Goal: Book appointment/travel/reservation

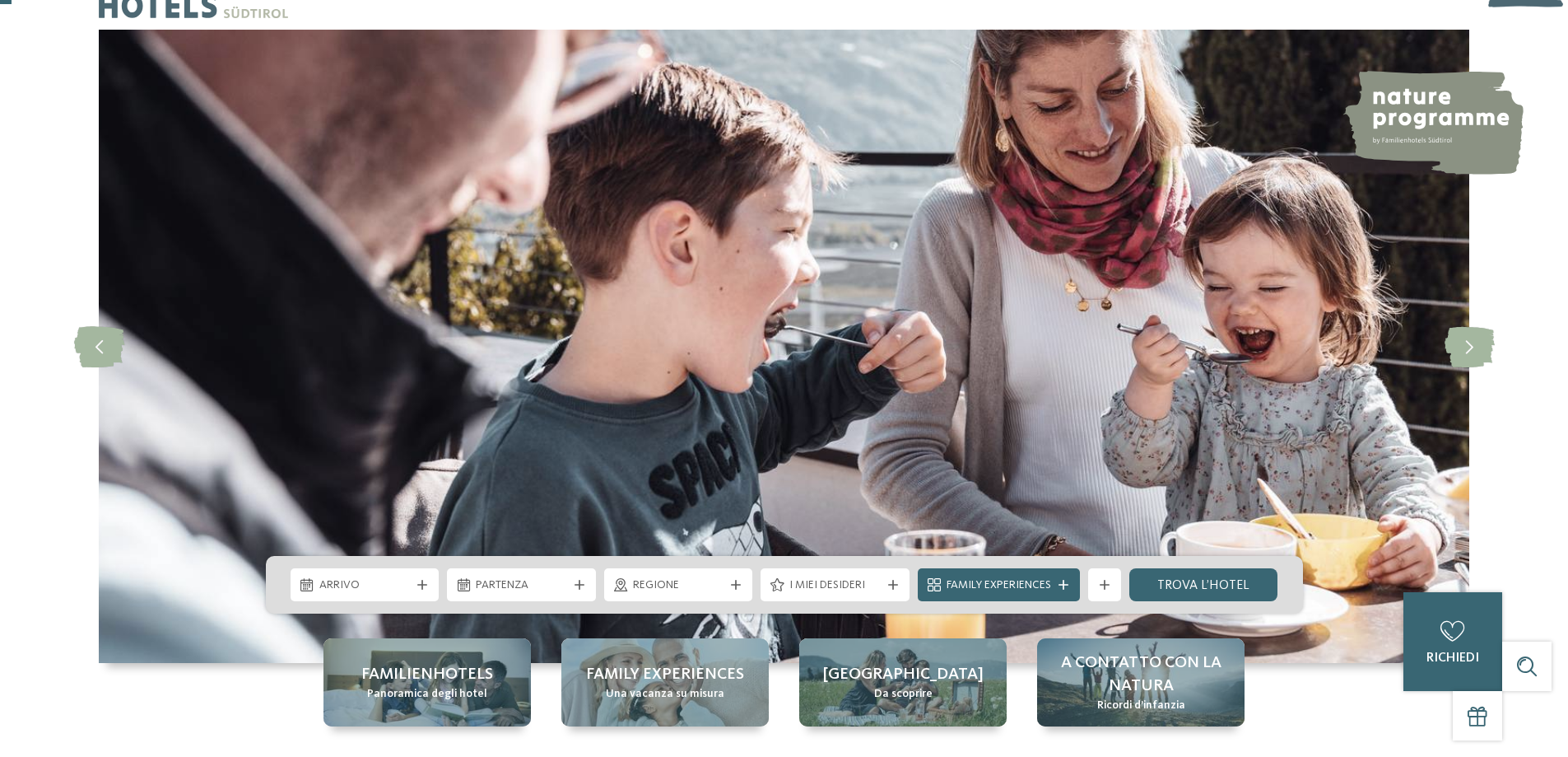
scroll to position [83, 0]
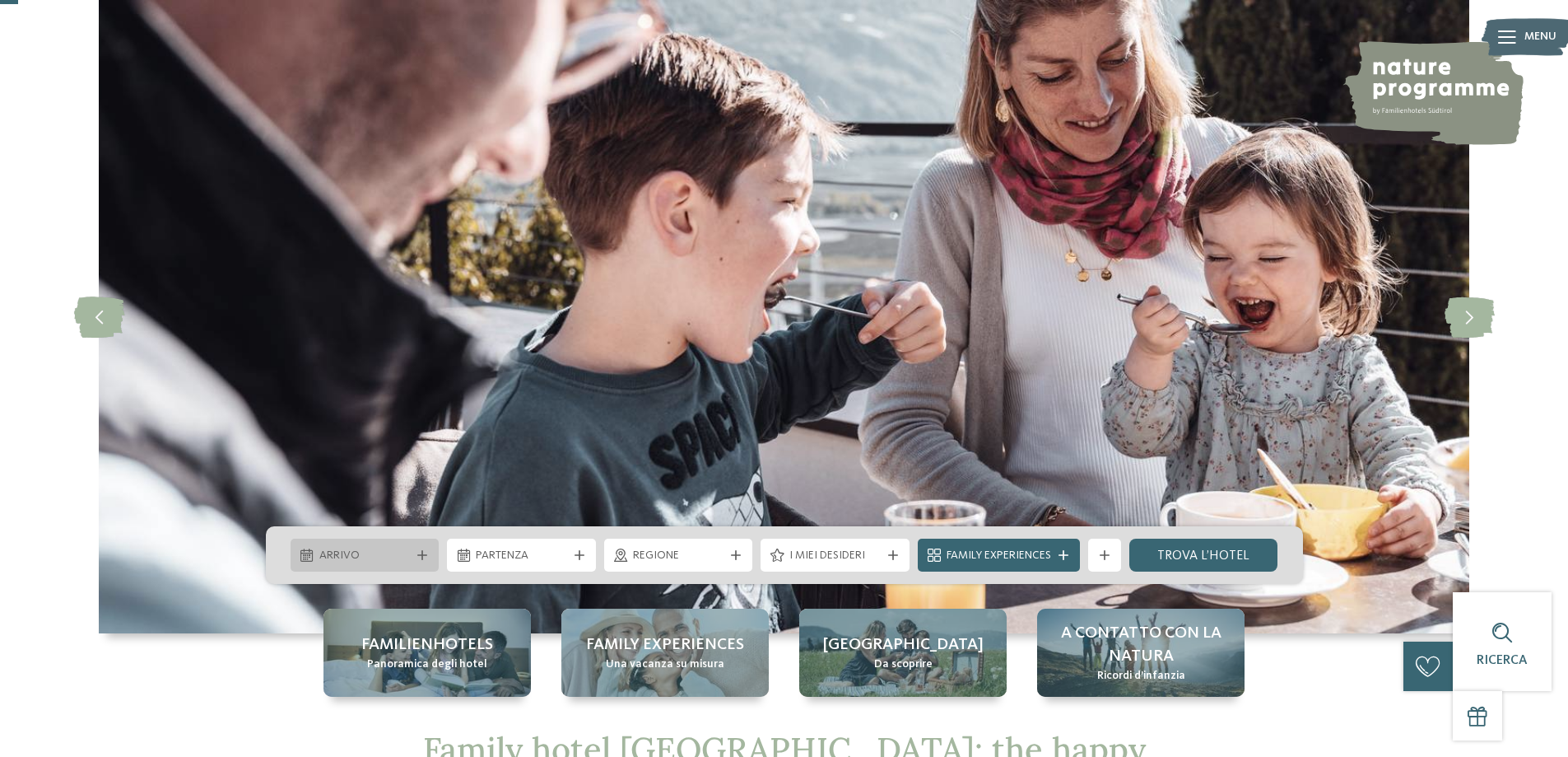
click at [390, 558] on span "Arrivo" at bounding box center [365, 555] width 91 height 16
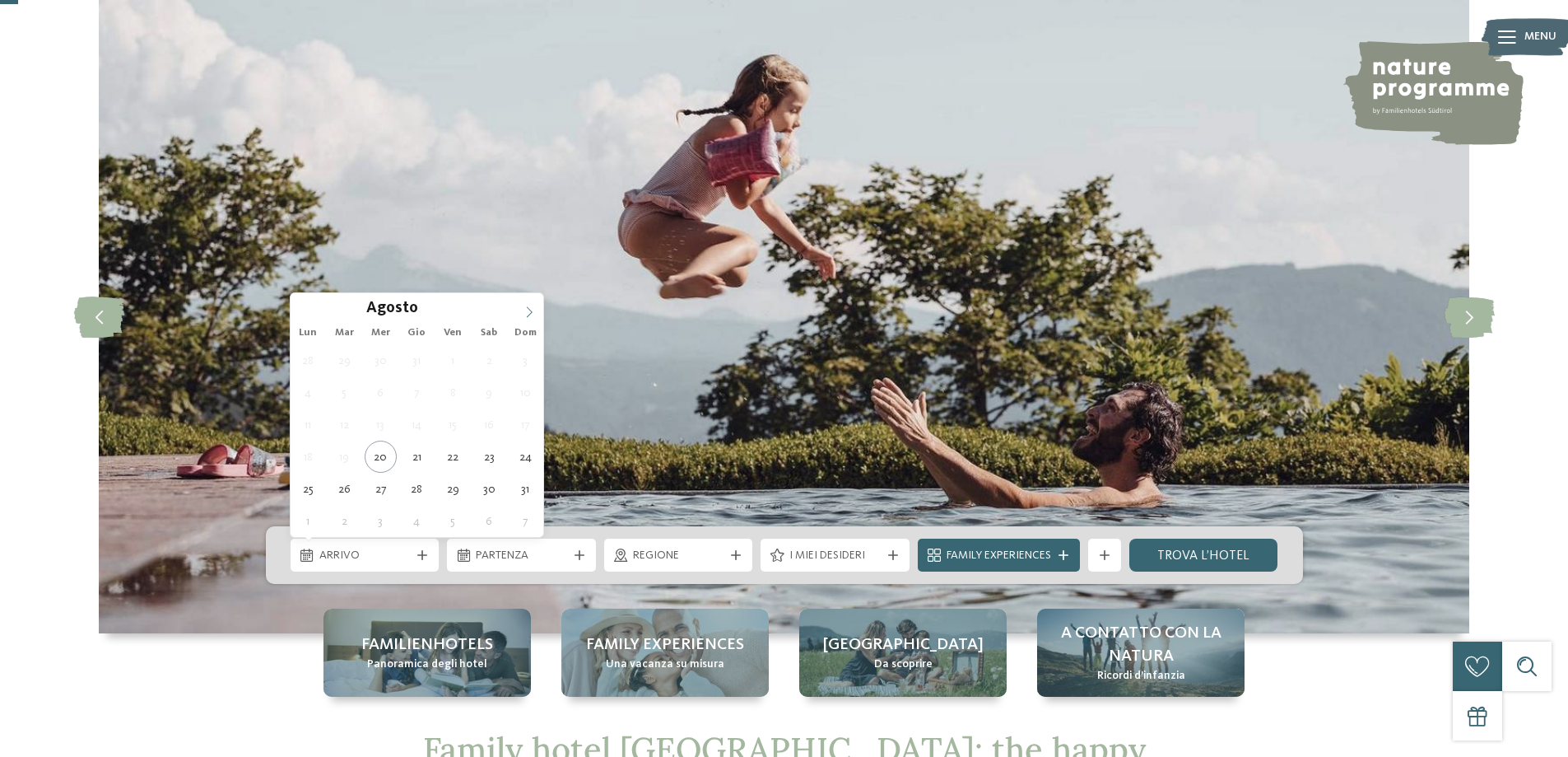
click at [531, 306] on icon at bounding box center [529, 312] width 11 height 11
click at [530, 306] on icon at bounding box center [529, 312] width 11 height 11
type div "[DATE]"
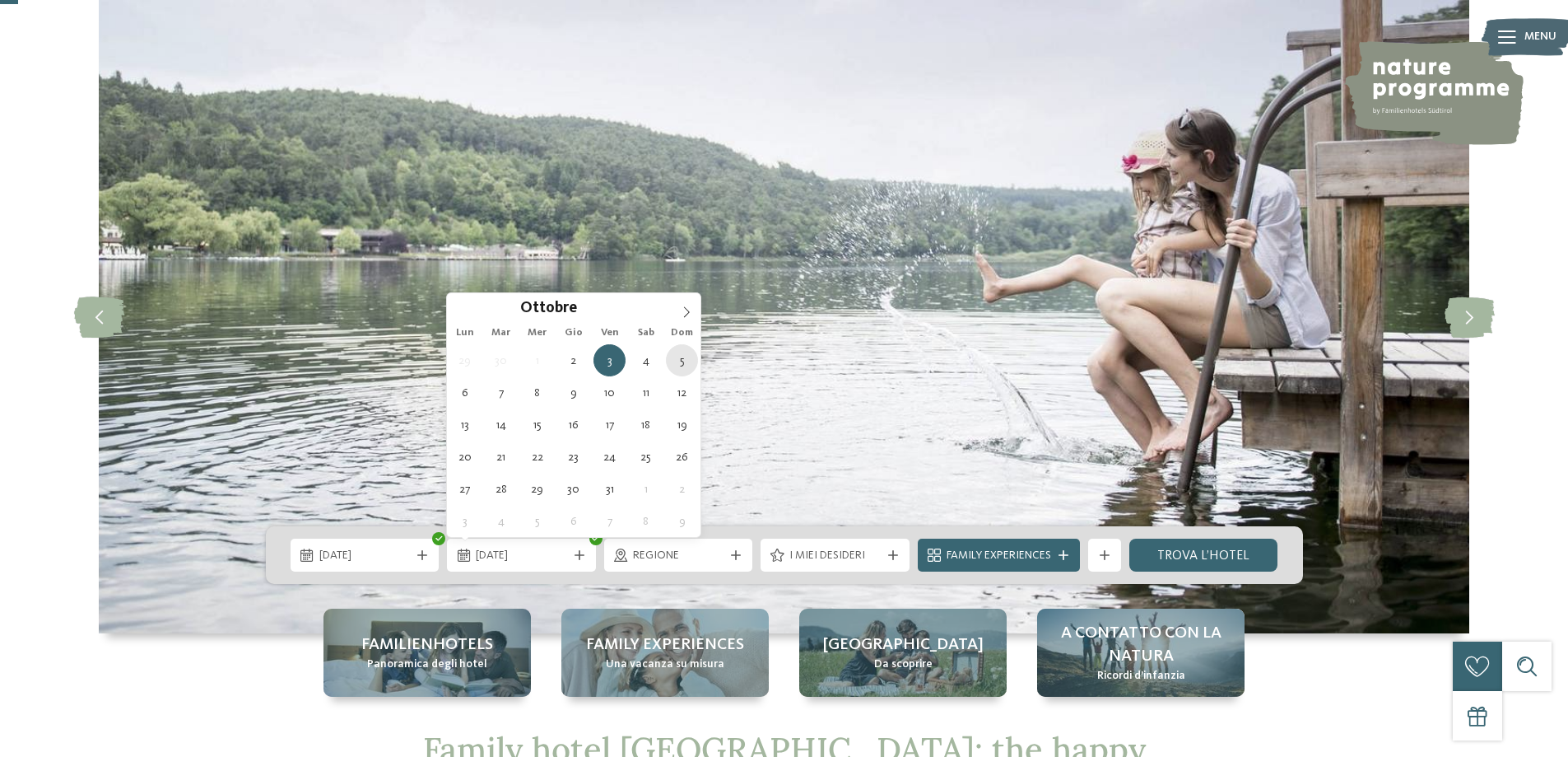
type div "[DATE]"
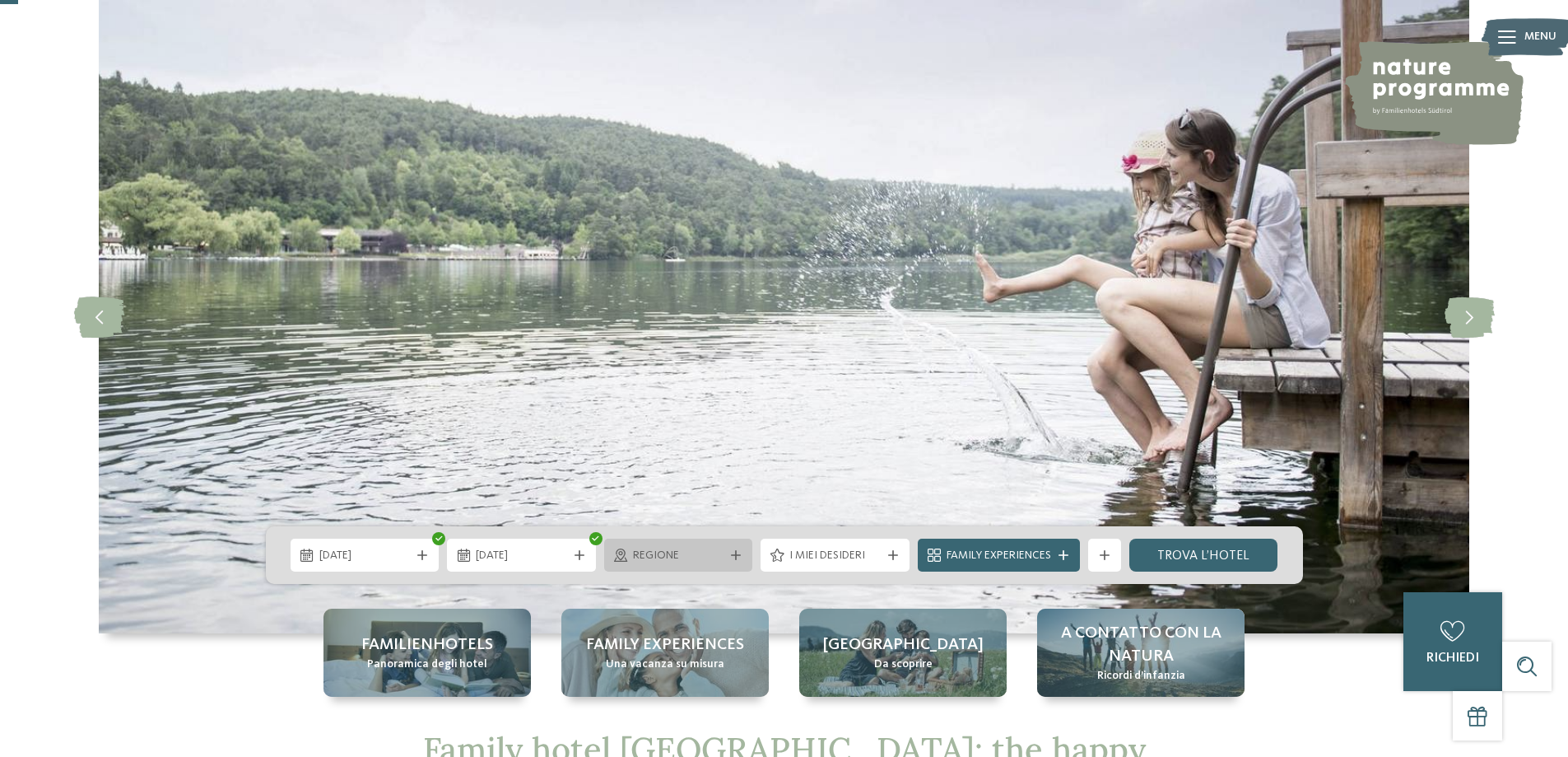
click at [702, 558] on span "Regione" at bounding box center [679, 555] width 91 height 16
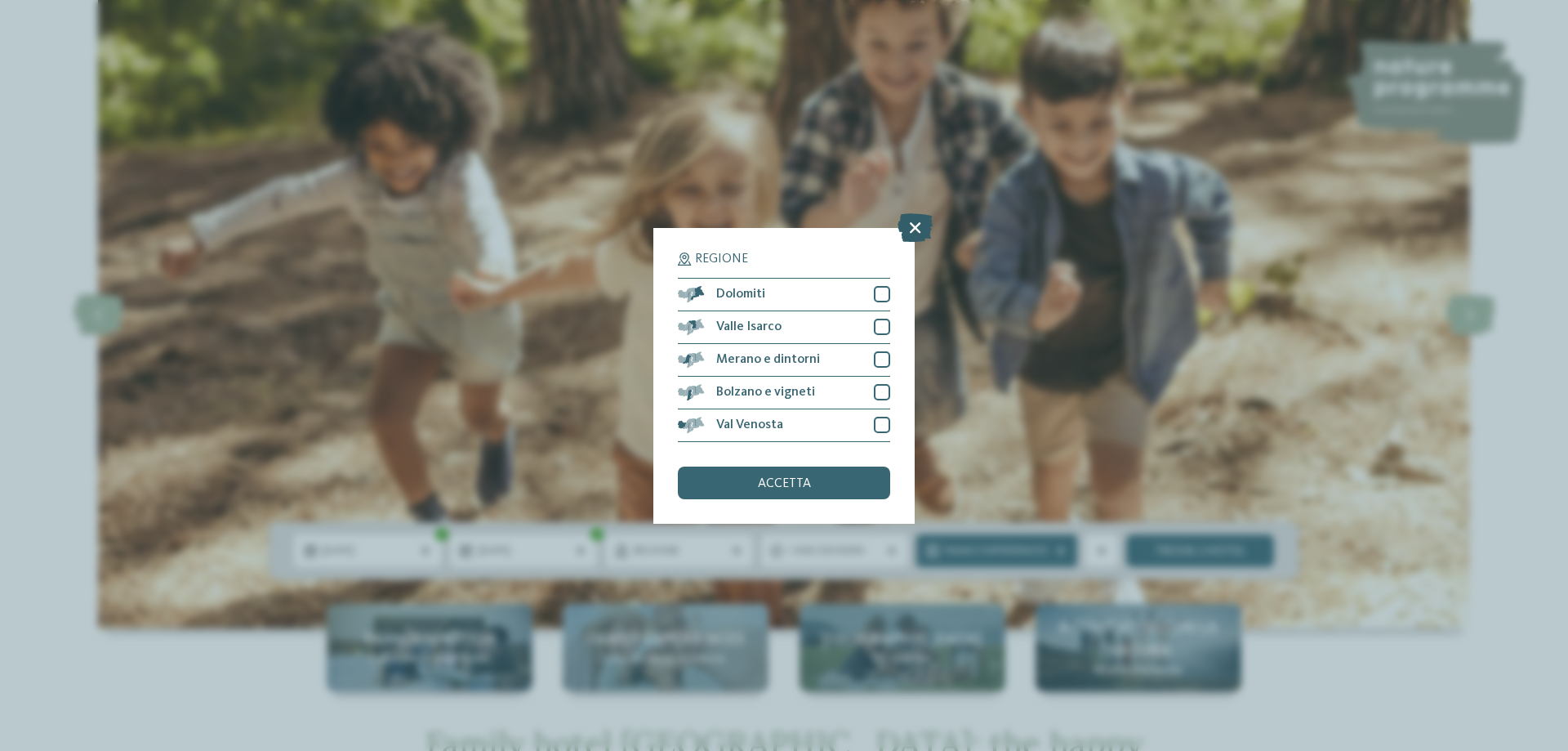
click at [917, 228] on icon at bounding box center [915, 226] width 35 height 28
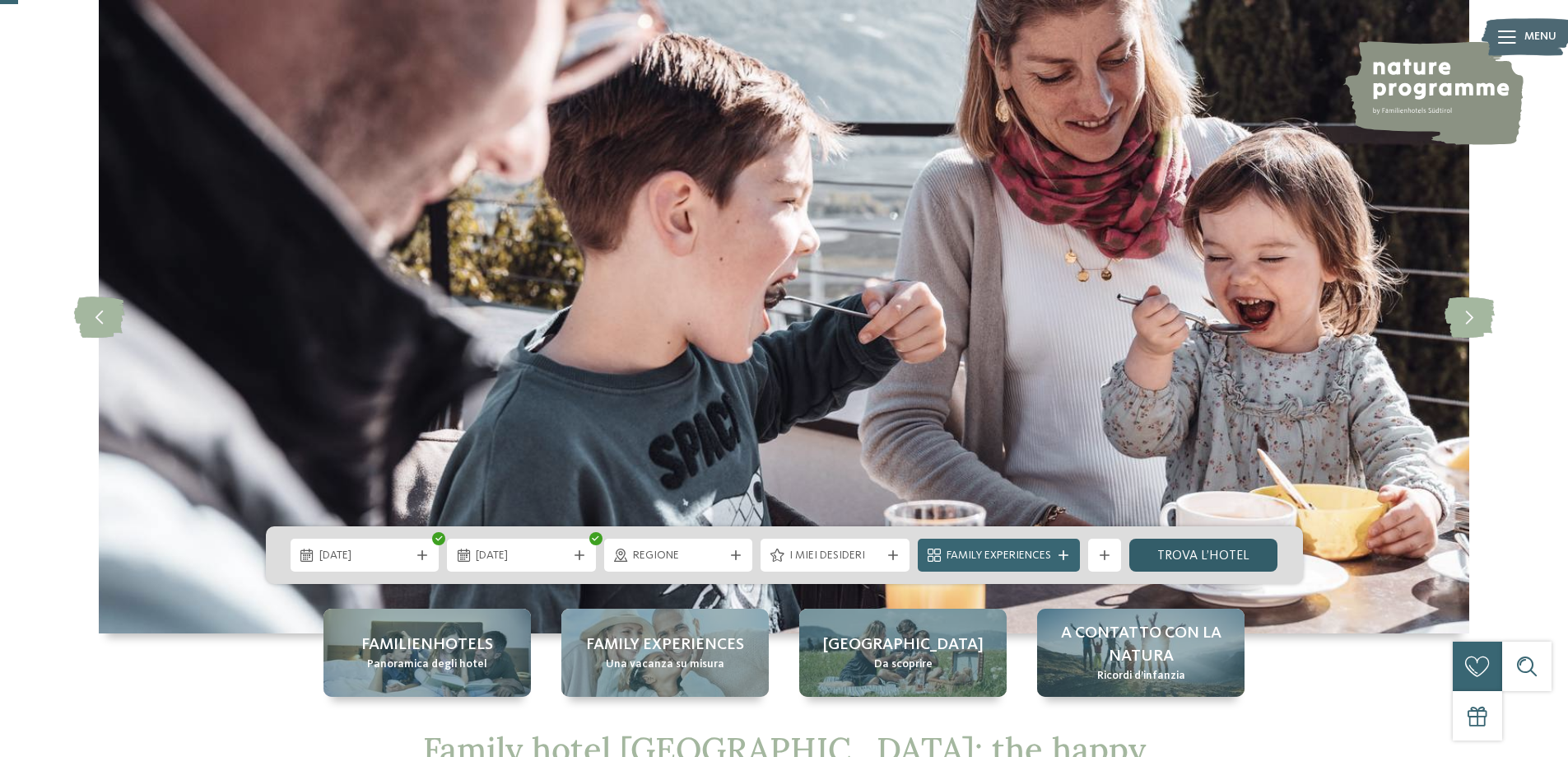
click at [1262, 545] on link "trova l’hotel" at bounding box center [1203, 555] width 149 height 33
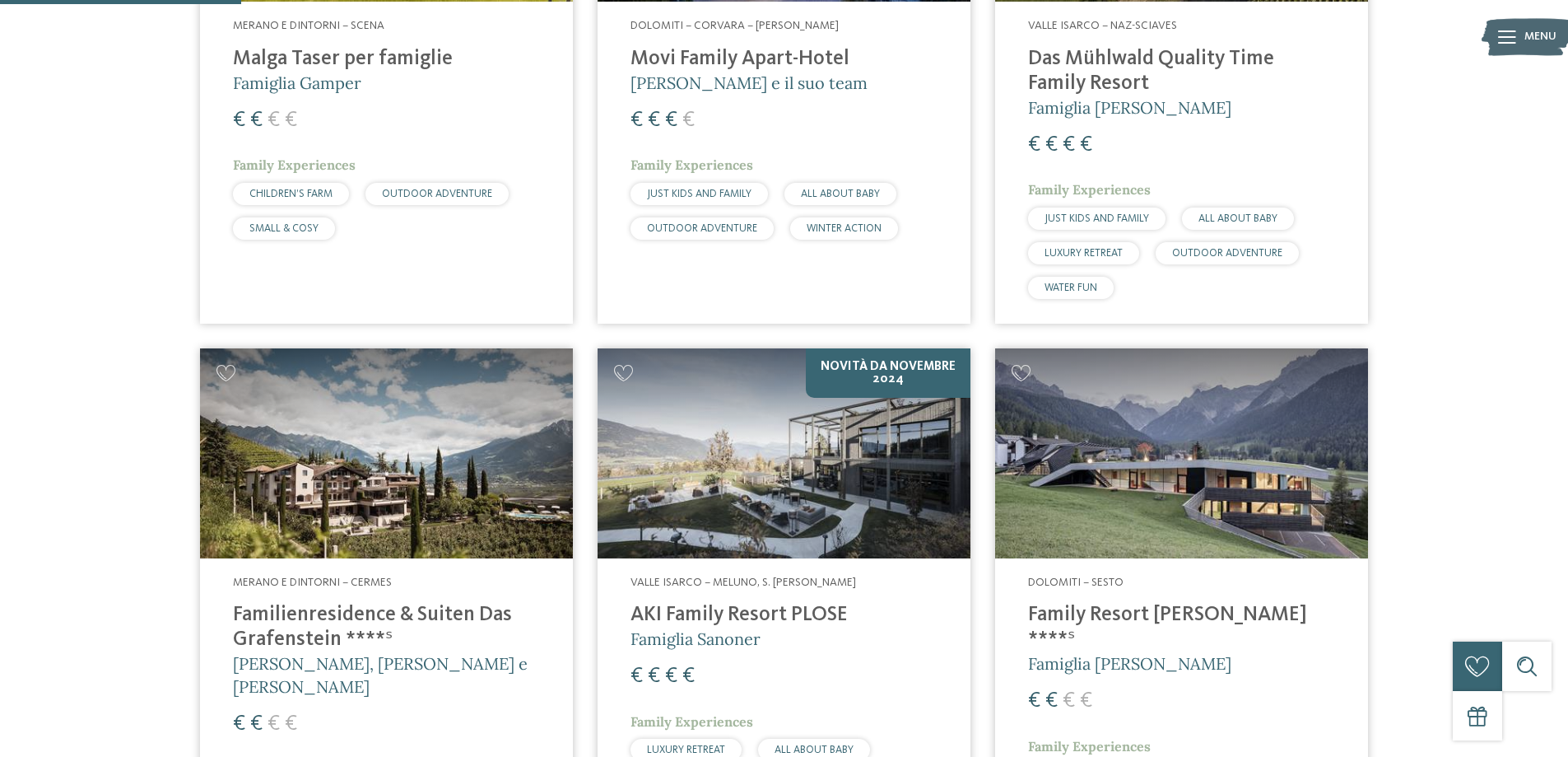
scroll to position [869, 0]
